Goal: Task Accomplishment & Management: Manage account settings

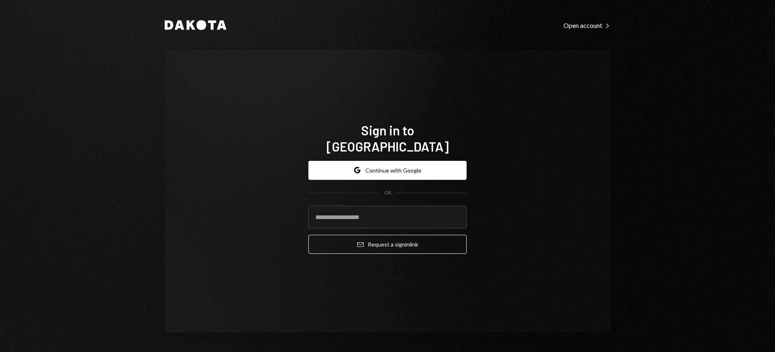
click at [0, 351] on com-1password-button at bounding box center [0, 352] width 0 height 0
click at [415, 213] on input "email" at bounding box center [387, 216] width 158 height 23
type input "**********"
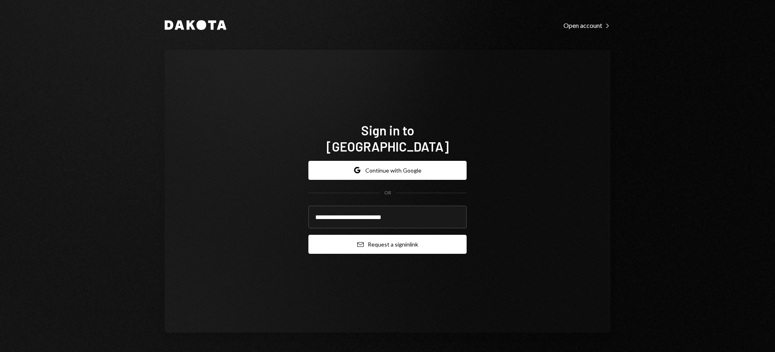
click at [381, 235] on button "Email Request a sign in link" at bounding box center [387, 244] width 158 height 19
